Goal: Task Accomplishment & Management: Complete application form

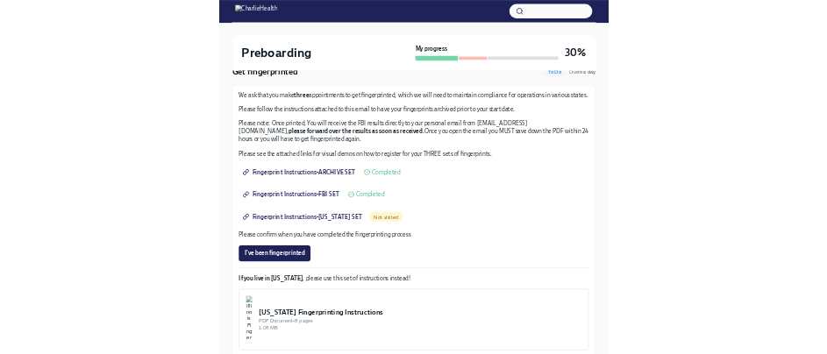
scroll to position [175, 0]
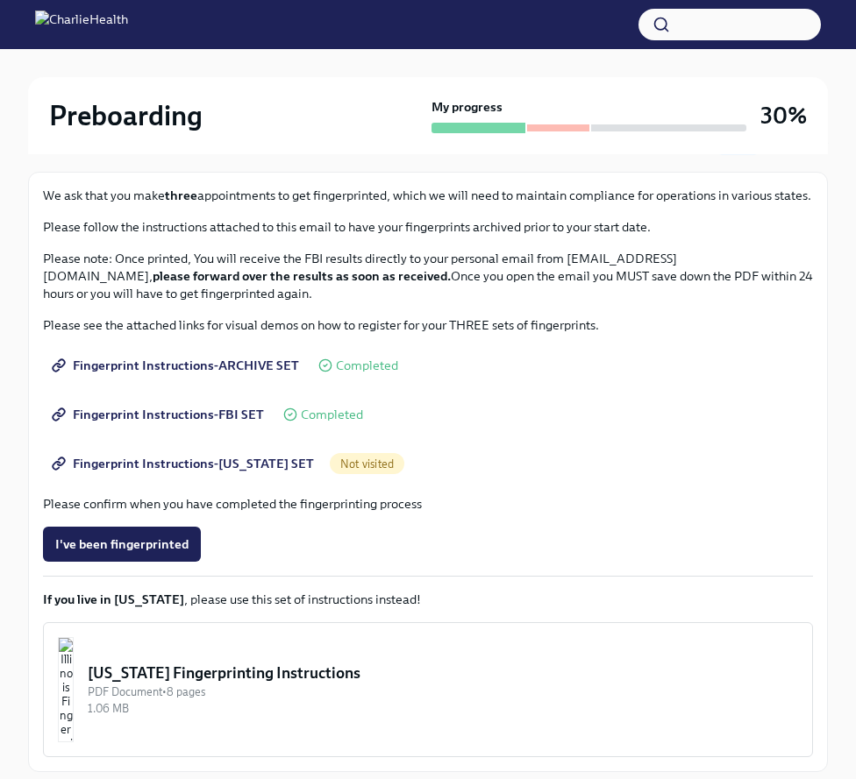
click at [159, 362] on span "Fingerprint Instructions-ARCHIVE SET" at bounding box center [177, 366] width 244 height 18
click at [147, 360] on span "Fingerprint Instructions-ARCHIVE SET" at bounding box center [177, 366] width 244 height 18
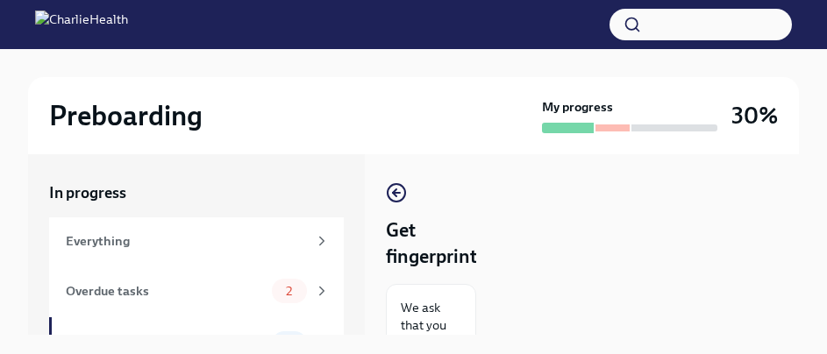
scroll to position [0, 0]
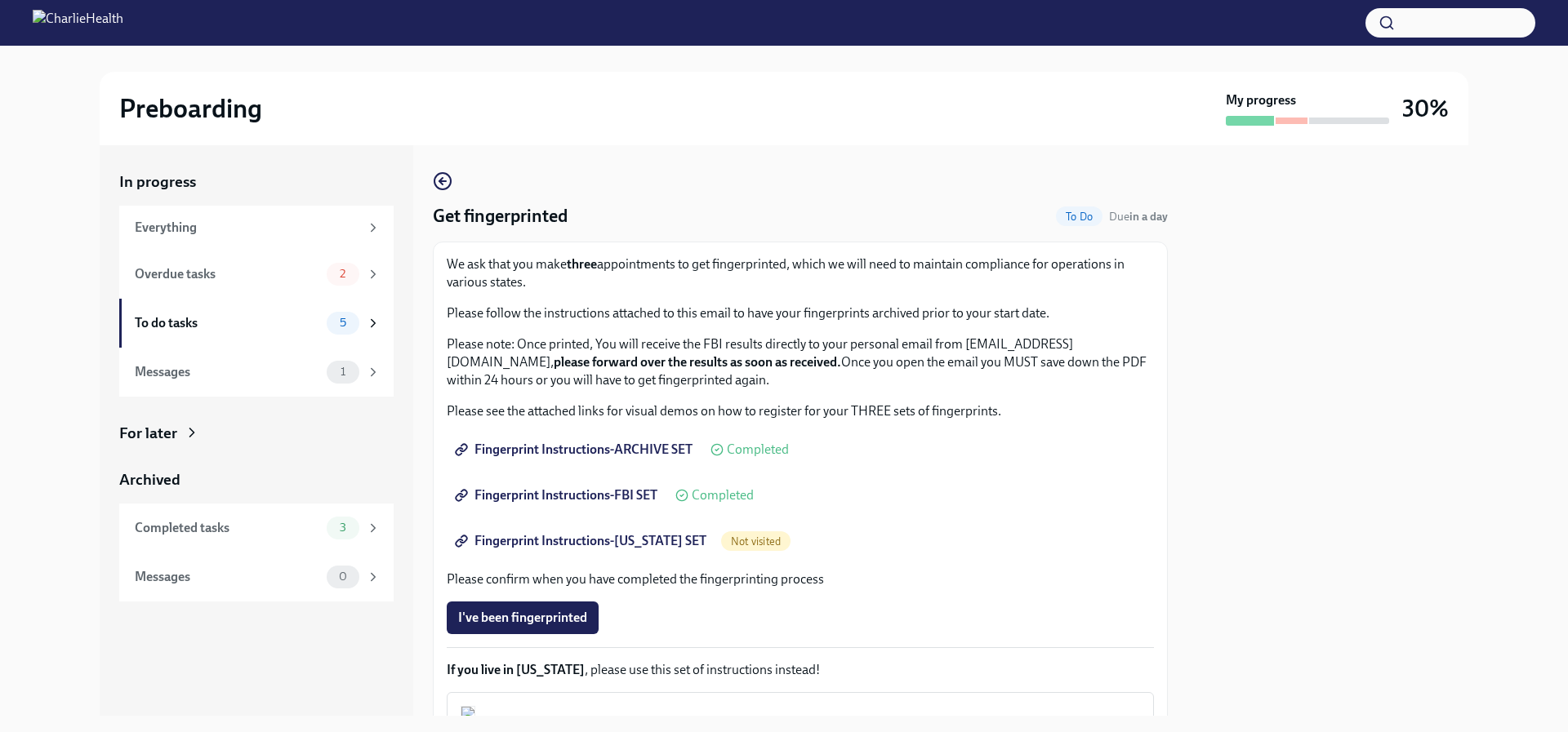
click at [556, 535] on span "Fingerprint Instructions-[US_STATE] SET" at bounding box center [582, 541] width 248 height 17
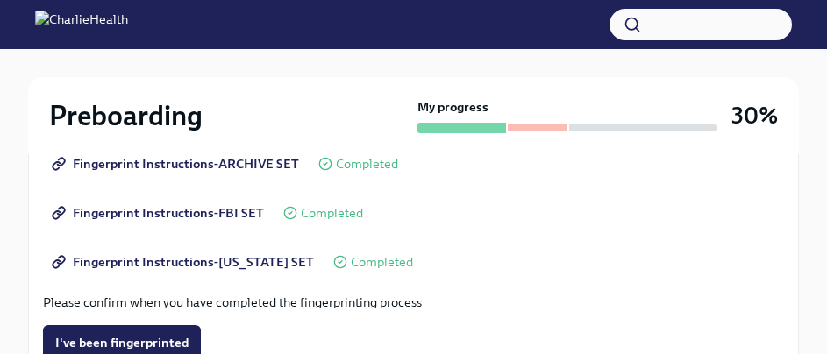
scroll to position [438, 0]
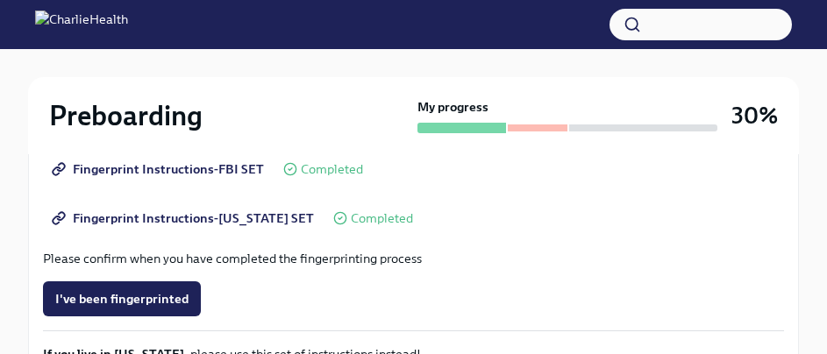
click at [153, 213] on span "Fingerprint Instructions-[US_STATE] SET" at bounding box center [184, 219] width 259 height 18
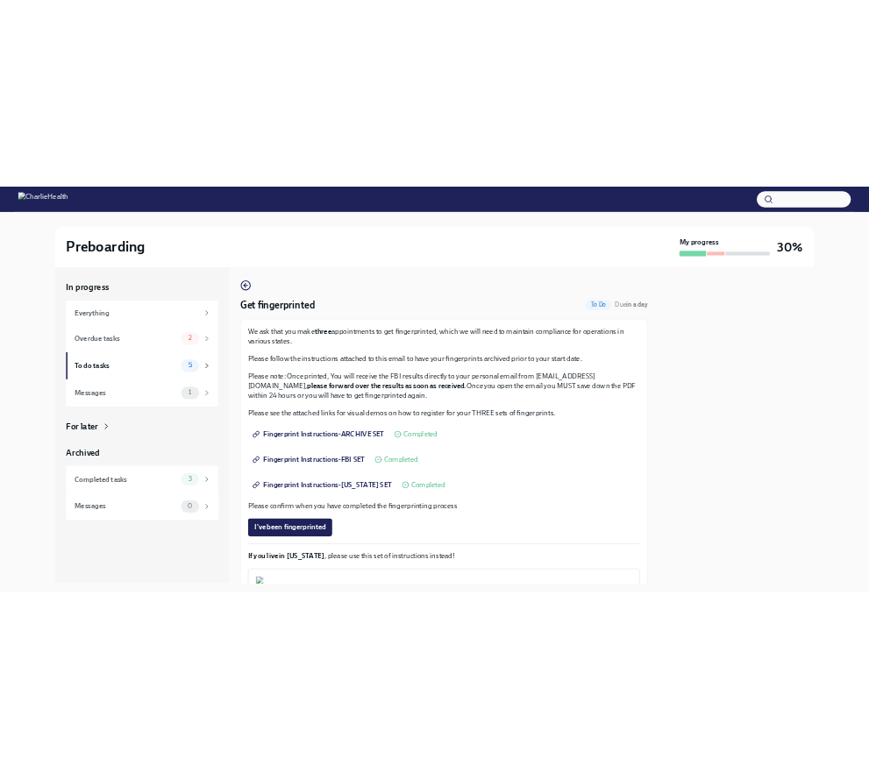
scroll to position [0, 0]
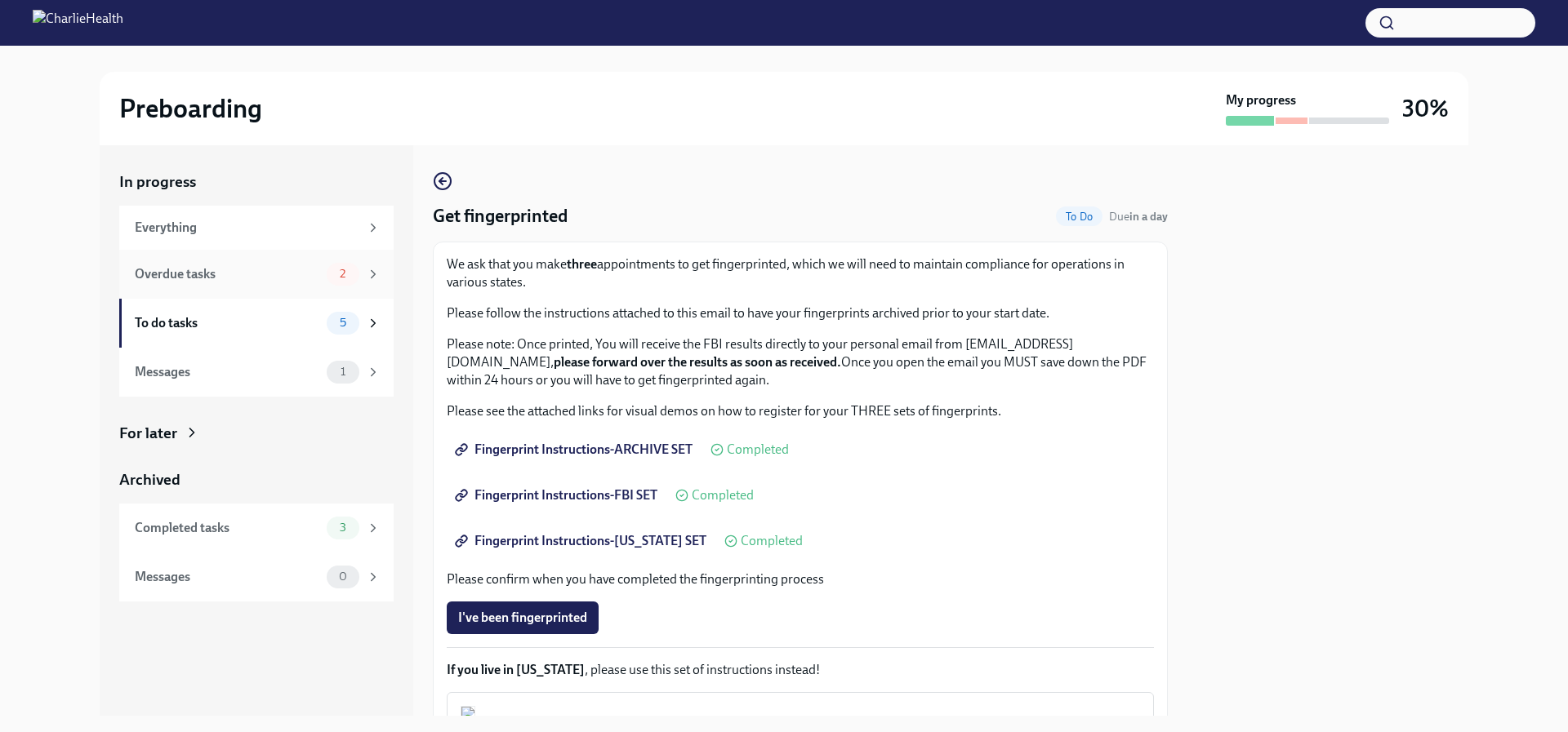
click at [213, 281] on div "Overdue tasks" at bounding box center [227, 274] width 185 height 18
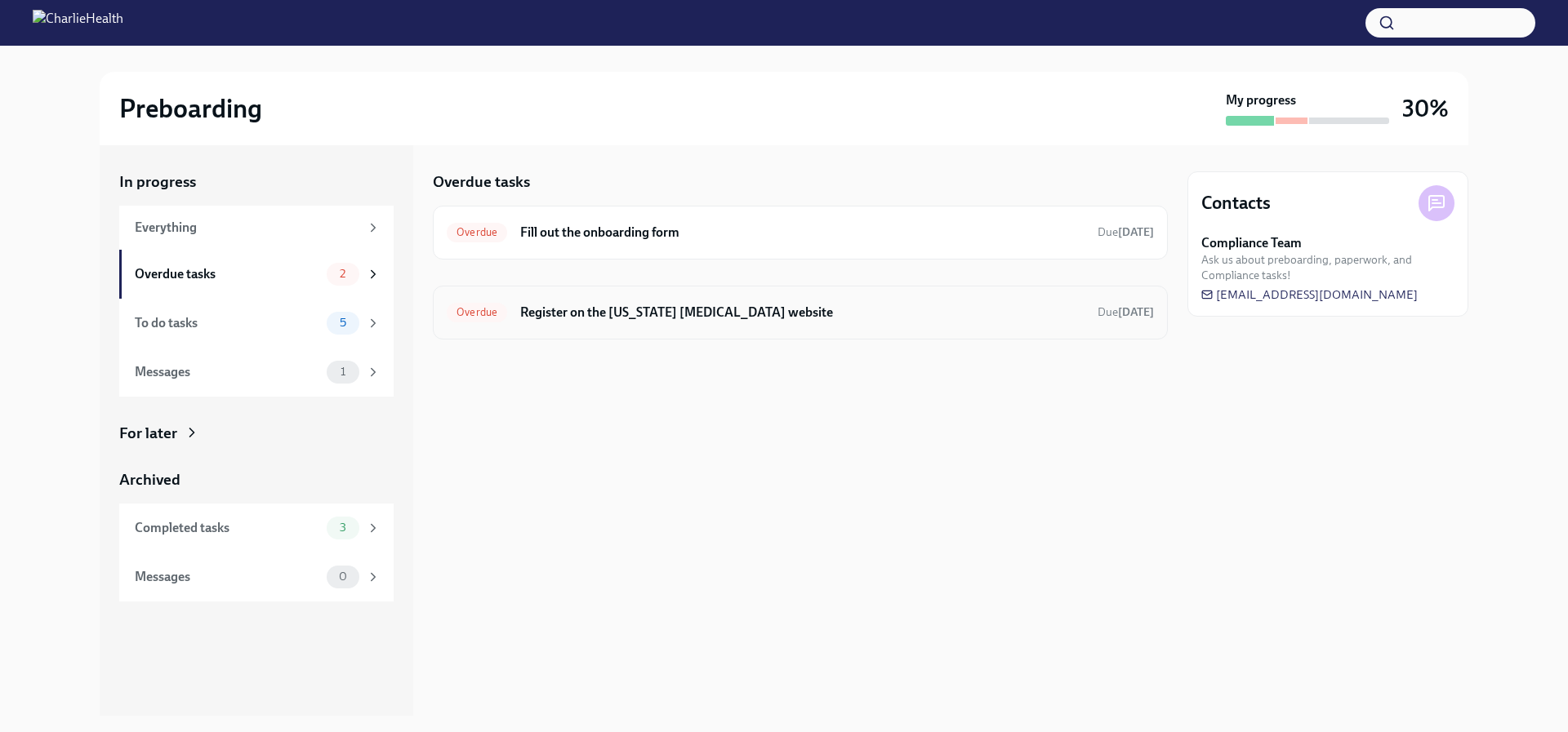
click at [641, 311] on h6 "Register on the [US_STATE] [MEDICAL_DATA] website" at bounding box center [802, 312] width 565 height 18
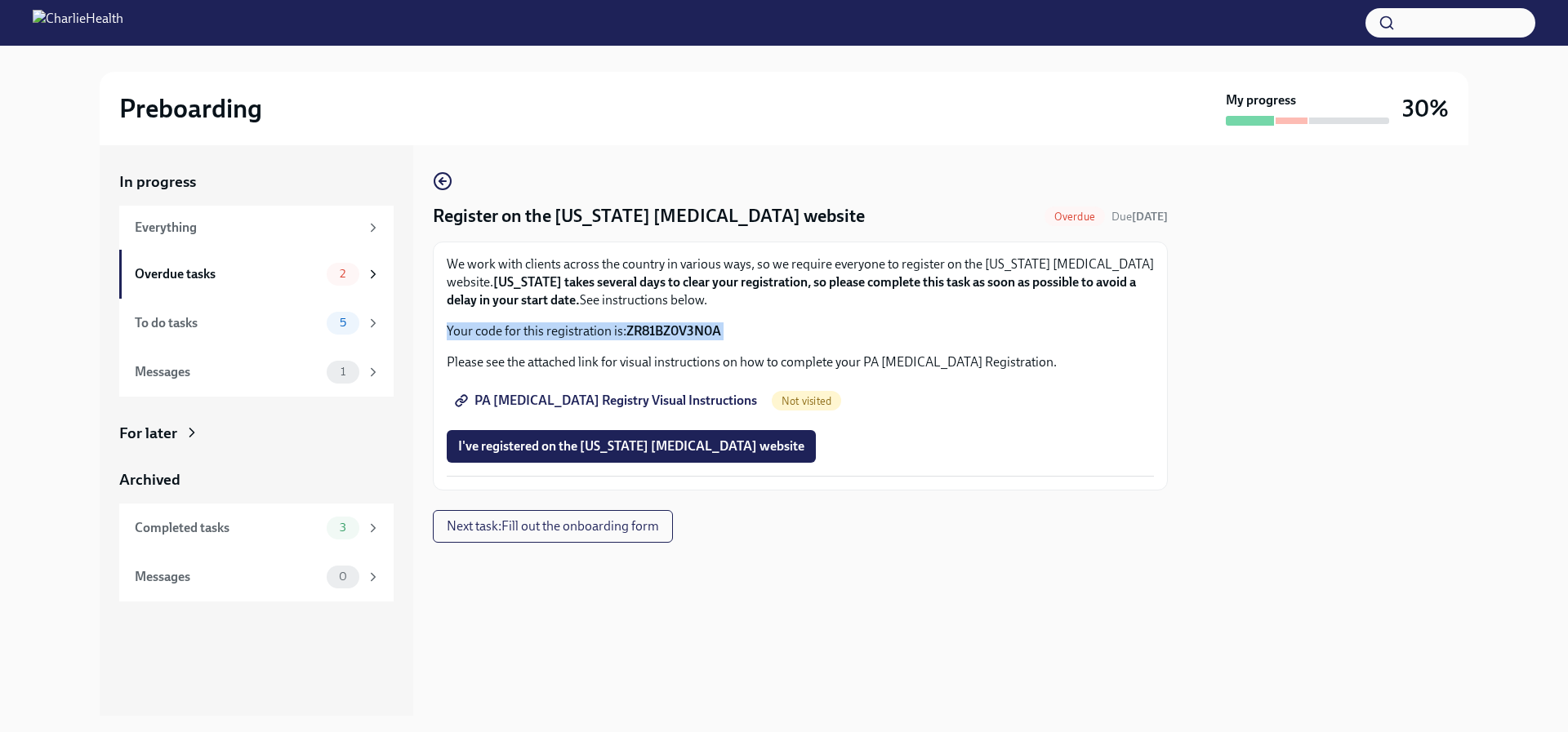
click at [641, 311] on div "We work with clients across the country in various ways, so we require everyone…" at bounding box center [800, 297] width 707 height 85
click at [567, 397] on span "PA [MEDICAL_DATA] Registry Visual Instructions" at bounding box center [607, 401] width 299 height 17
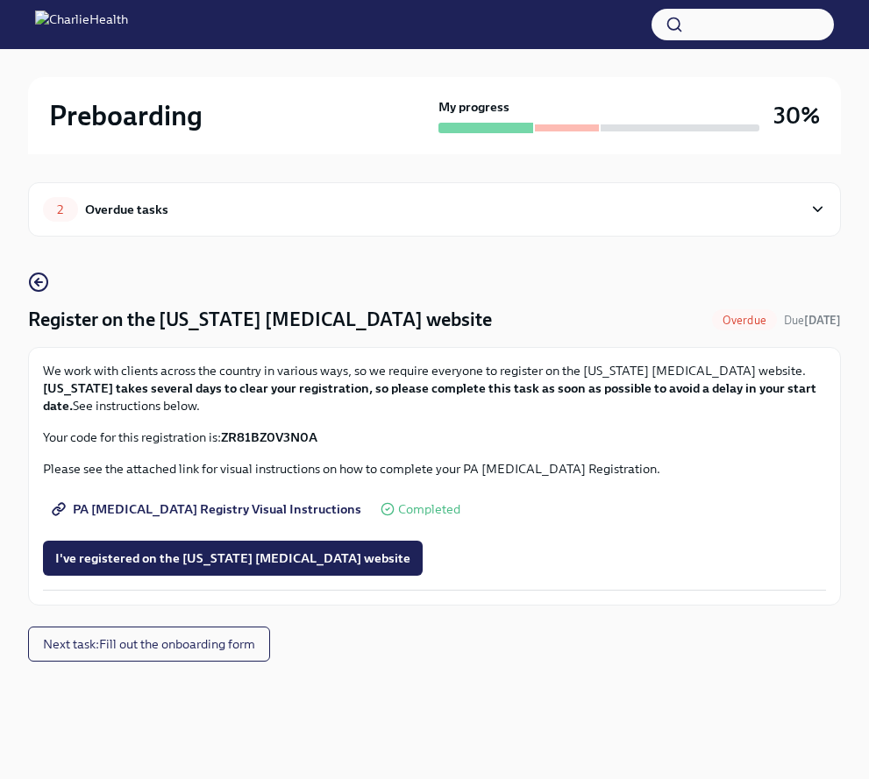
click at [444, 432] on p "Your code for this registration is: ZR81BZ0V3N0A" at bounding box center [434, 438] width 783 height 18
drag, startPoint x: 227, startPoint y: 433, endPoint x: 321, endPoint y: 437, distance: 93.9
click at [317, 437] on strong "ZR81BZ0V3N0A" at bounding box center [269, 438] width 96 height 16
copy strong "ZR81BZ0V3N0A"
click at [172, 511] on span "PA [MEDICAL_DATA] Registry Visual Instructions" at bounding box center [208, 510] width 306 height 18
